Goal: Entertainment & Leisure: Consume media (video, audio)

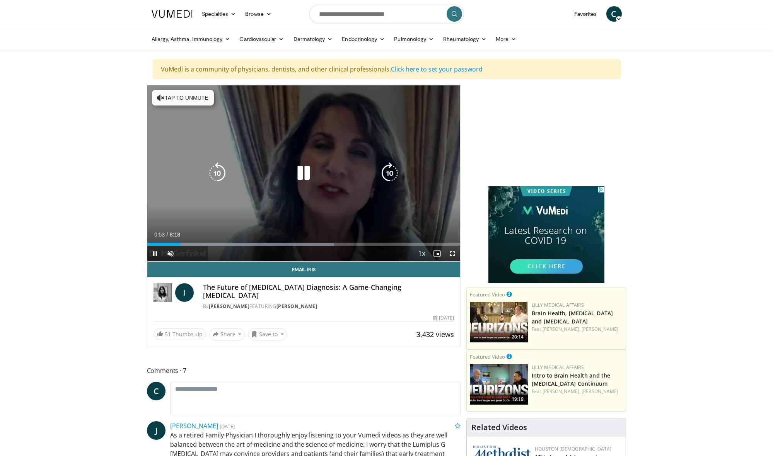
click at [304, 165] on icon "Video Player" at bounding box center [304, 173] width 22 height 22
